Goal: Check status: Check status

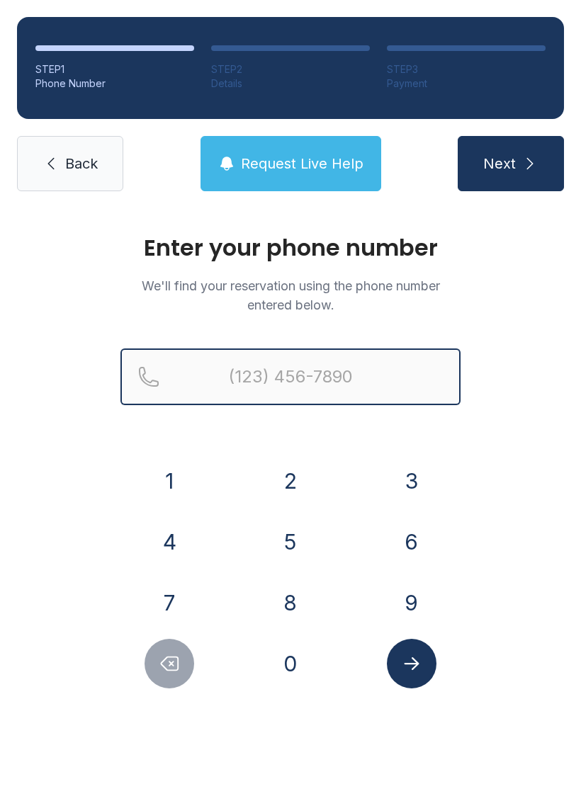
click at [218, 373] on input "Reservation phone number" at bounding box center [290, 376] width 340 height 57
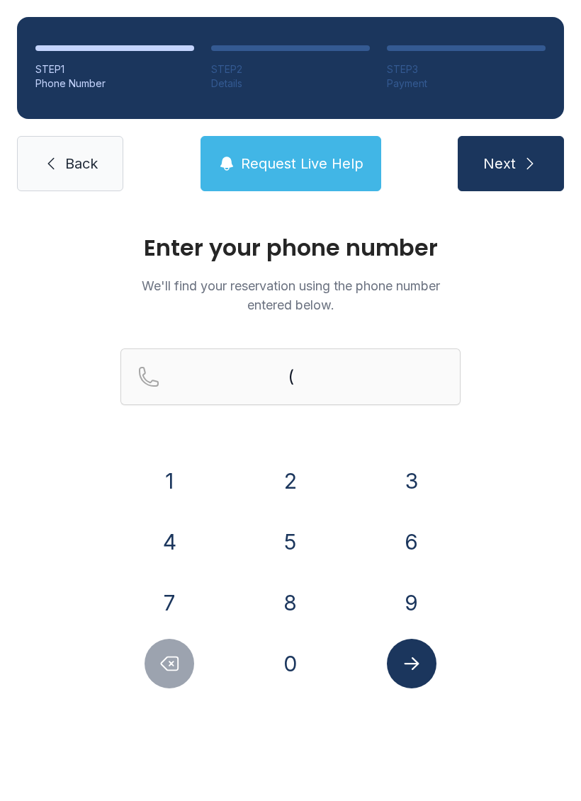
click at [416, 540] on button "6" at bounding box center [412, 542] width 50 height 50
click at [156, 615] on button "7" at bounding box center [169, 603] width 50 height 50
click at [299, 595] on button "8" at bounding box center [291, 603] width 50 height 50
click at [422, 537] on button "6" at bounding box center [412, 542] width 50 height 50
click at [154, 472] on button "1" at bounding box center [169, 481] width 50 height 50
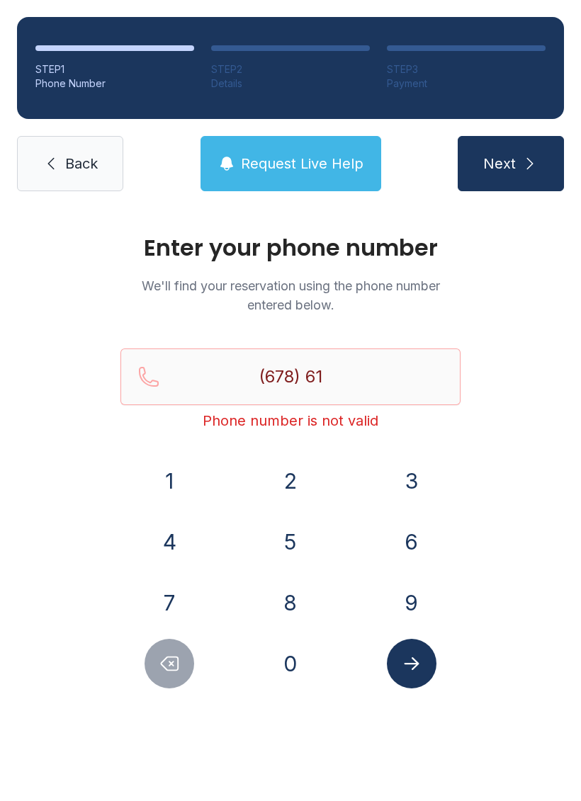
click at [290, 605] on button "8" at bounding box center [291, 603] width 50 height 50
click at [167, 490] on button "1" at bounding box center [169, 481] width 50 height 50
click at [407, 471] on button "3" at bounding box center [412, 481] width 50 height 50
click at [292, 480] on button "2" at bounding box center [291, 481] width 50 height 50
click at [431, 596] on button "9" at bounding box center [412, 603] width 50 height 50
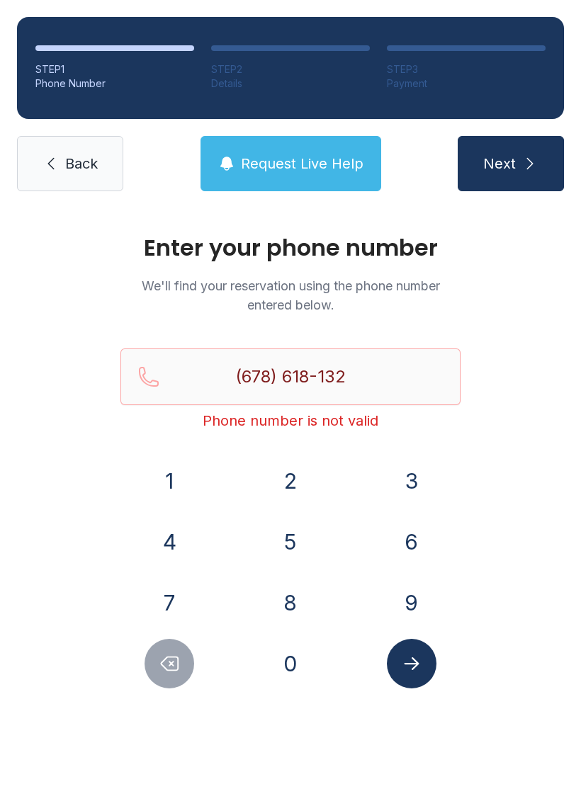
type input "[PHONE_NUMBER]"
click at [488, 178] on button "Next" at bounding box center [511, 163] width 106 height 55
